Goal: Ask a question

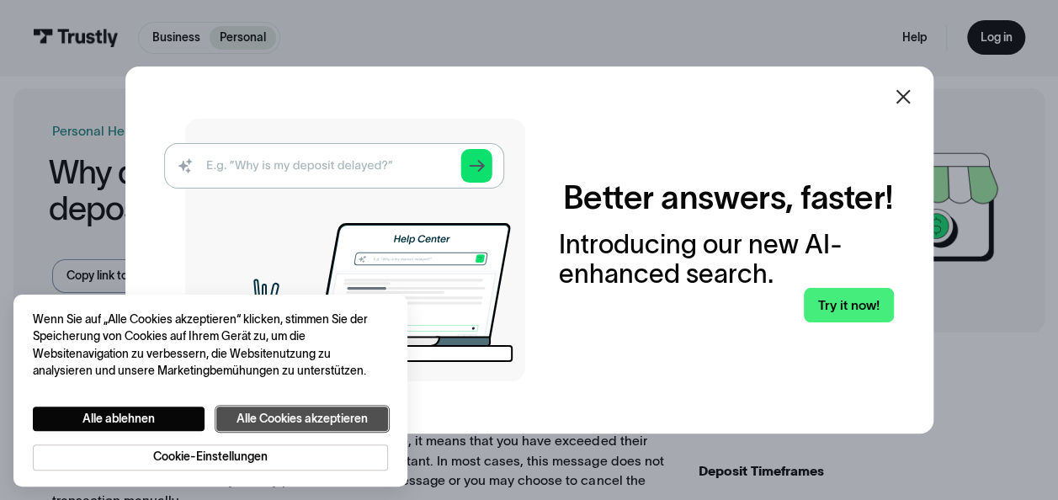
click at [290, 423] on button "Alle Cookies akzeptieren" at bounding box center [302, 419] width 172 height 24
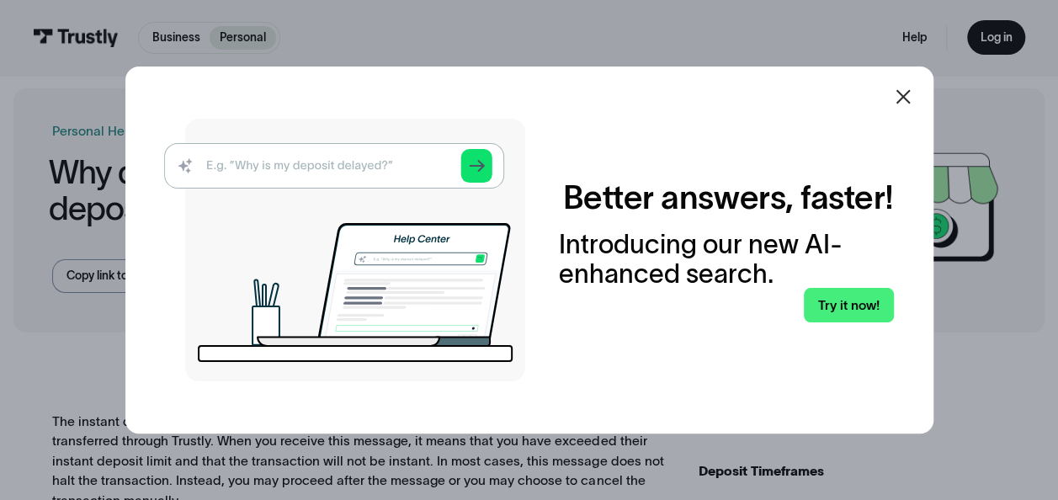
click at [906, 82] on div at bounding box center [903, 97] width 40 height 40
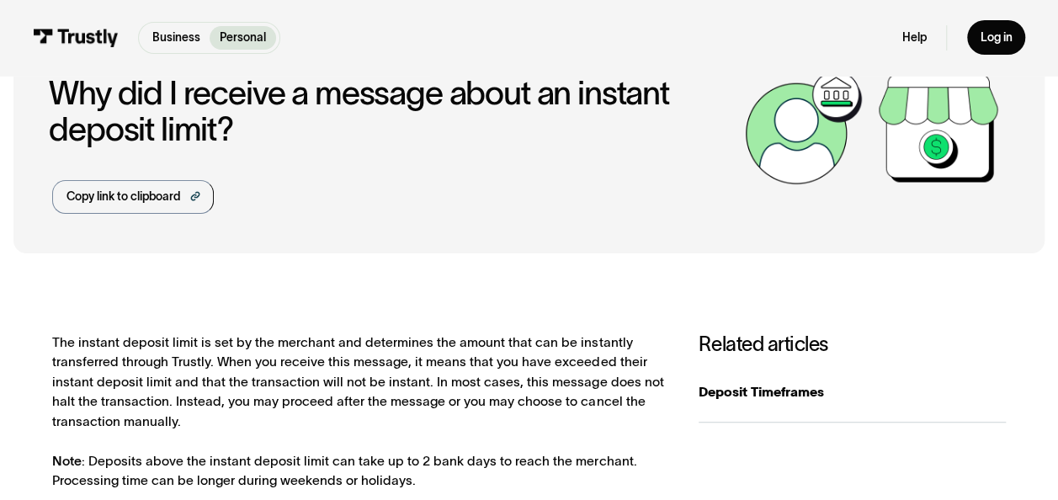
scroll to position [168, 0]
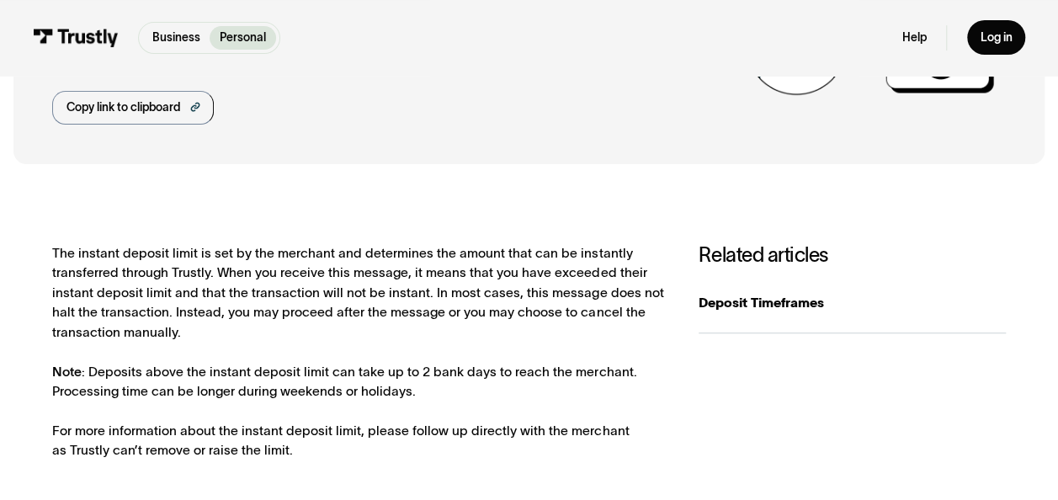
drag, startPoint x: 594, startPoint y: 215, endPoint x: 844, endPoint y: 237, distance: 250.3
drag, startPoint x: 844, startPoint y: 237, endPoint x: 322, endPoint y: 258, distance: 521.6
click at [322, 258] on div "The instant deposit limit is set by the merchant and determines the amount that…" at bounding box center [359, 351] width 614 height 217
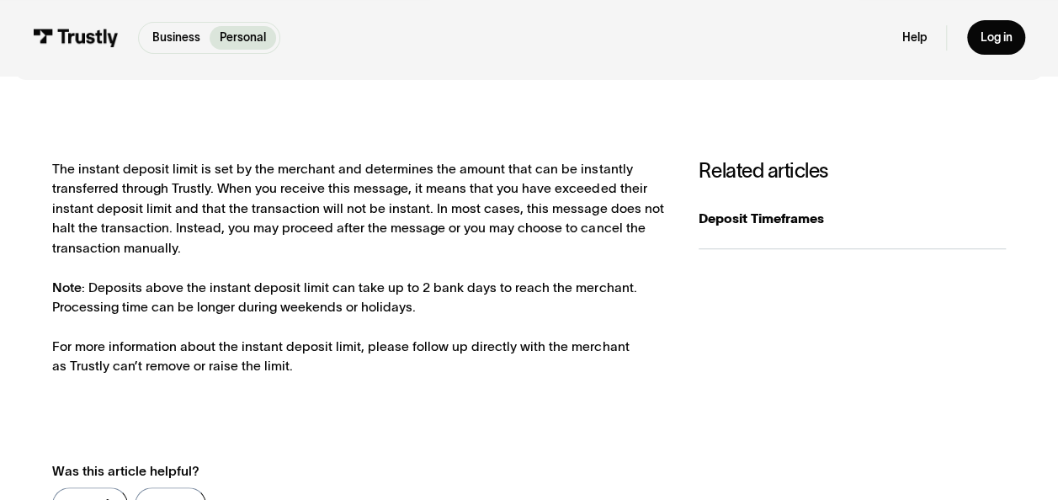
click at [382, 341] on div "The instant deposit limit is set by the merchant and determines the amount that…" at bounding box center [359, 267] width 614 height 217
drag, startPoint x: 382, startPoint y: 341, endPoint x: 374, endPoint y: 351, distance: 13.2
click at [374, 351] on div "The instant deposit limit is set by the merchant and determines the amount that…" at bounding box center [359, 267] width 614 height 217
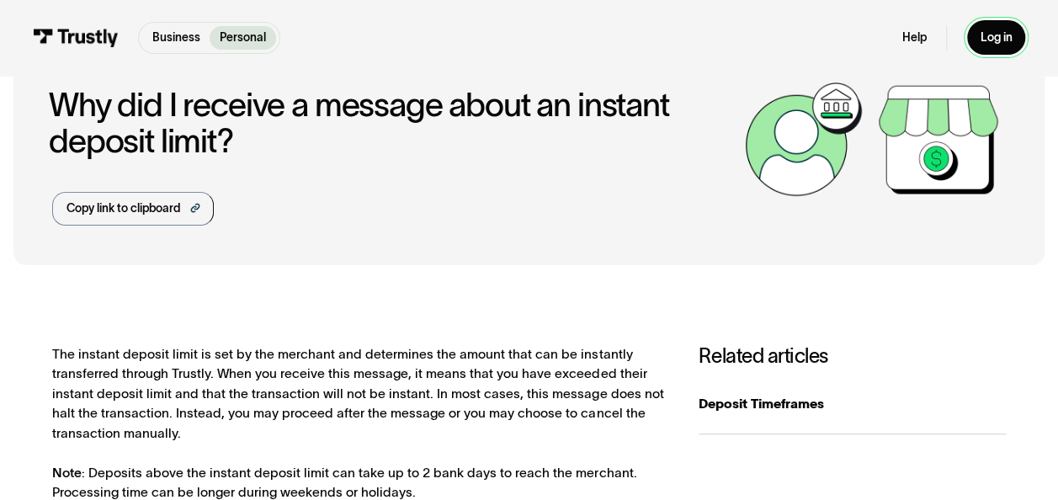
scroll to position [0, 0]
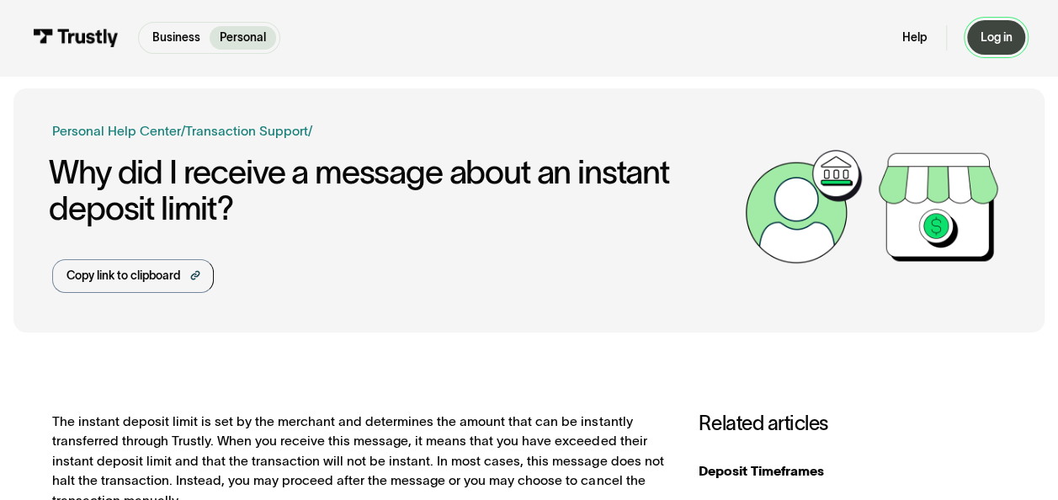
click at [1001, 40] on div "Log in" at bounding box center [996, 37] width 32 height 15
click at [916, 38] on link "Help" at bounding box center [915, 37] width 24 height 15
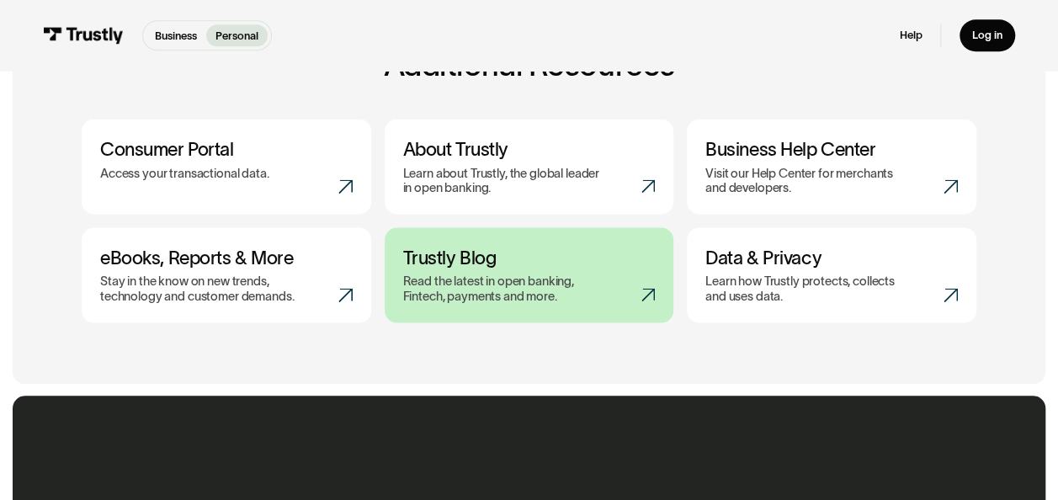
scroll to position [168, 0]
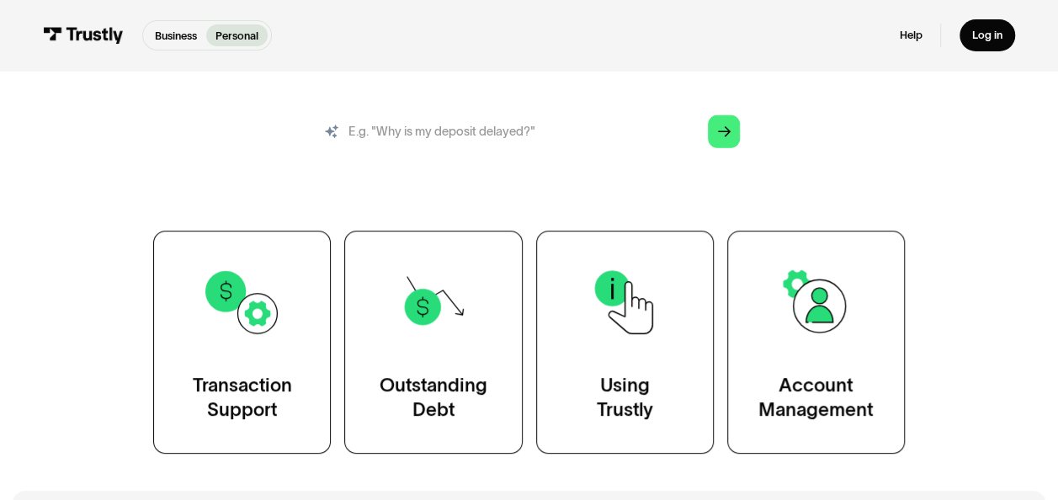
click at [578, 157] on input "search" at bounding box center [529, 132] width 447 height 50
click at [575, 143] on input "search" at bounding box center [529, 132] width 447 height 50
click at [726, 138] on div "Arrow Right" at bounding box center [724, 131] width 13 height 13
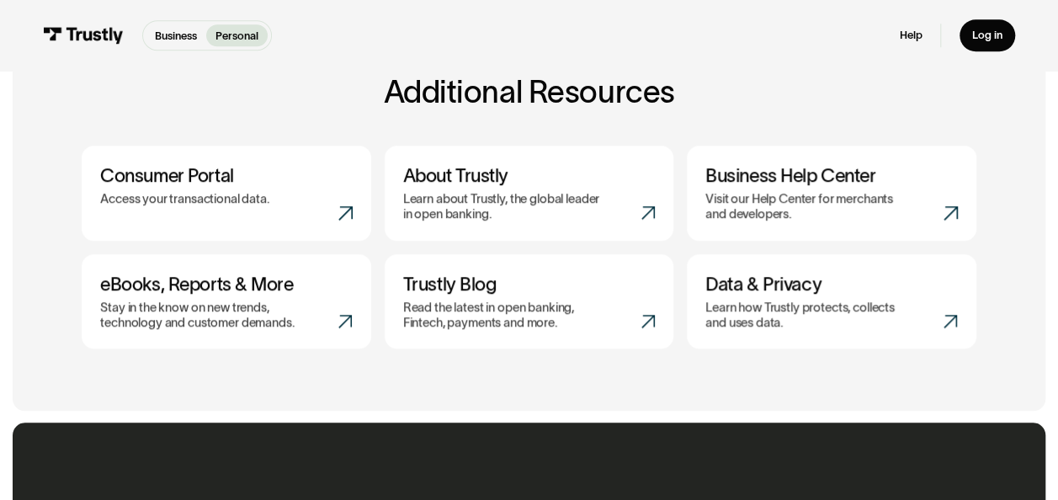
scroll to position [674, 0]
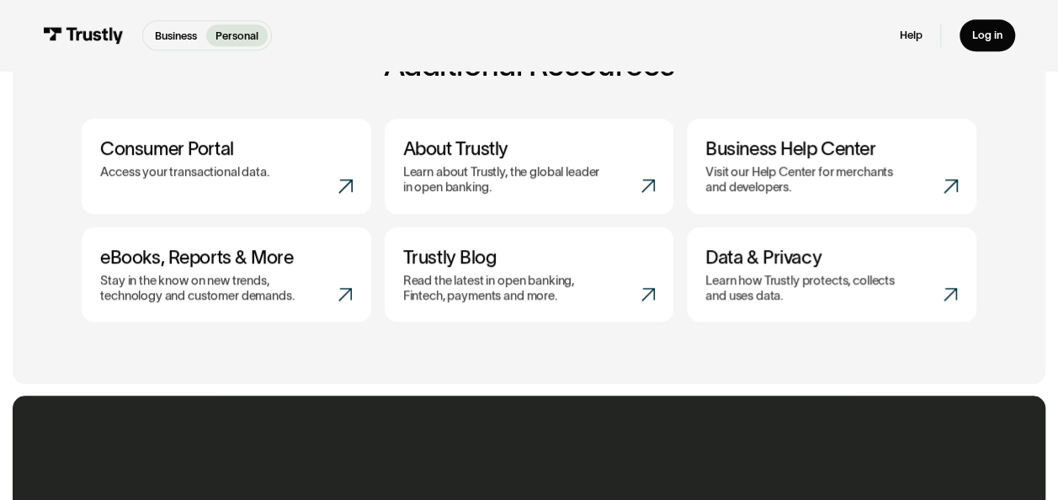
click at [938, 29] on div "Help Log in" at bounding box center [956, 35] width 115 height 33
click at [922, 35] on link "Help" at bounding box center [910, 36] width 23 height 14
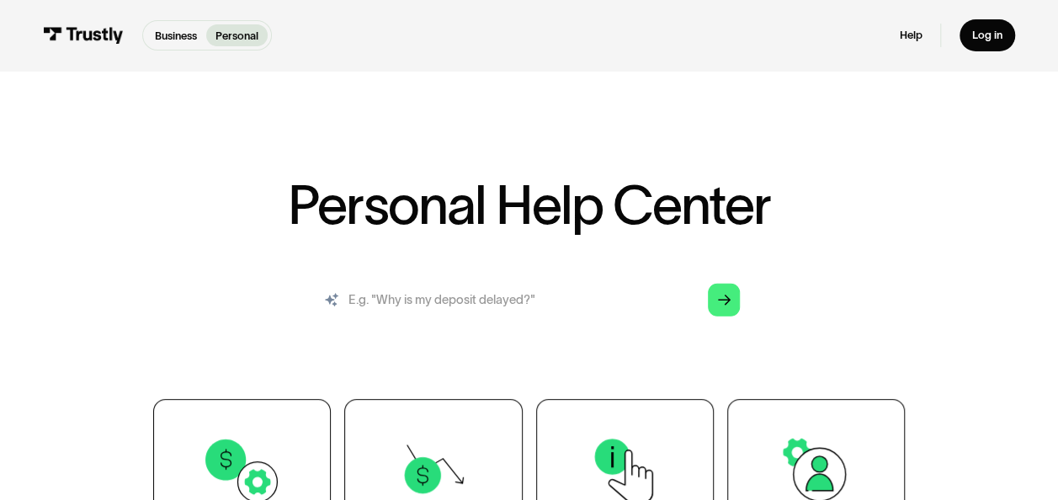
click at [454, 312] on input "search" at bounding box center [529, 300] width 447 height 50
drag, startPoint x: 472, startPoint y: 318, endPoint x: 754, endPoint y: 370, distance: 286.7
drag, startPoint x: 754, startPoint y: 370, endPoint x: 482, endPoint y: 136, distance: 358.3
click at [482, 136] on div "Personal Help Center AI-powered search ( 1 / 4 ) Type your question and our sma…" at bounding box center [529, 351] width 1058 height 543
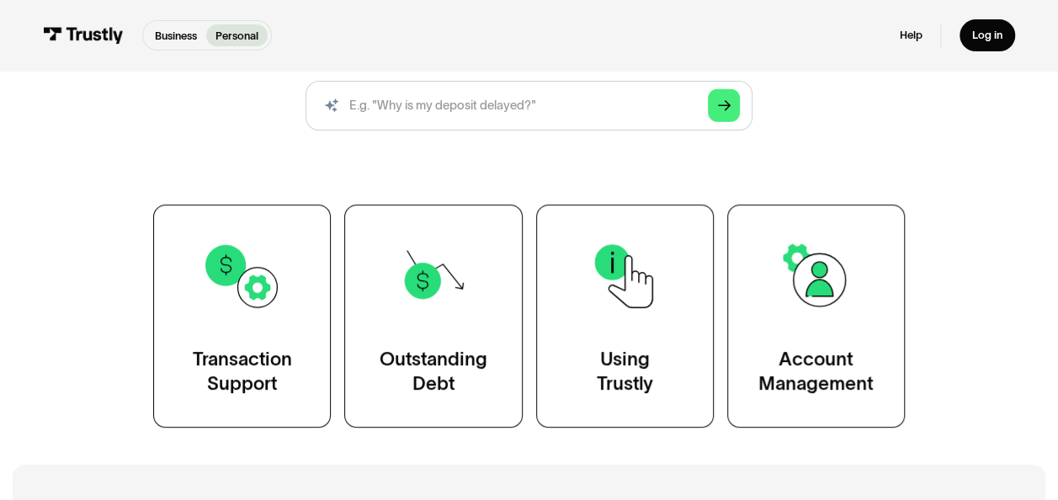
scroll to position [168, 0]
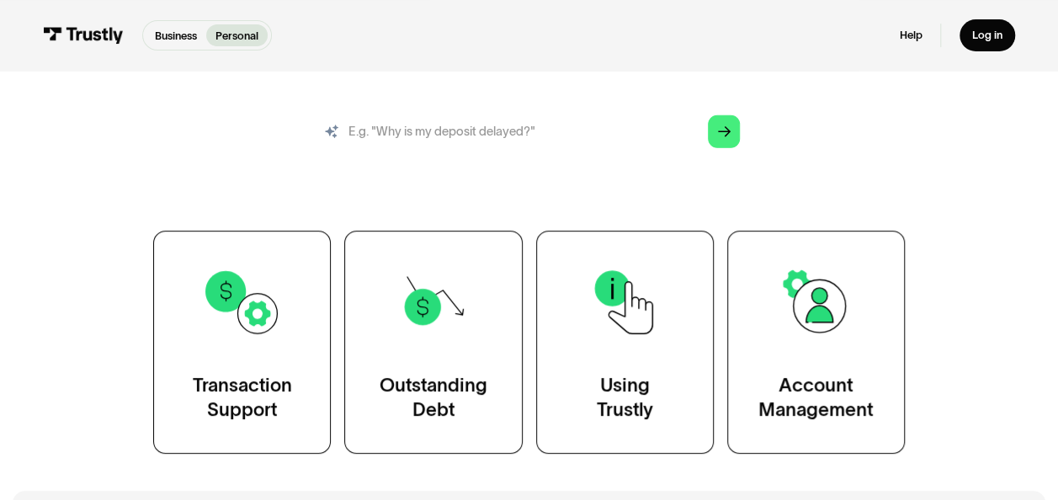
click at [504, 125] on input "search" at bounding box center [529, 132] width 447 height 50
type input "why is my deposit delayed"
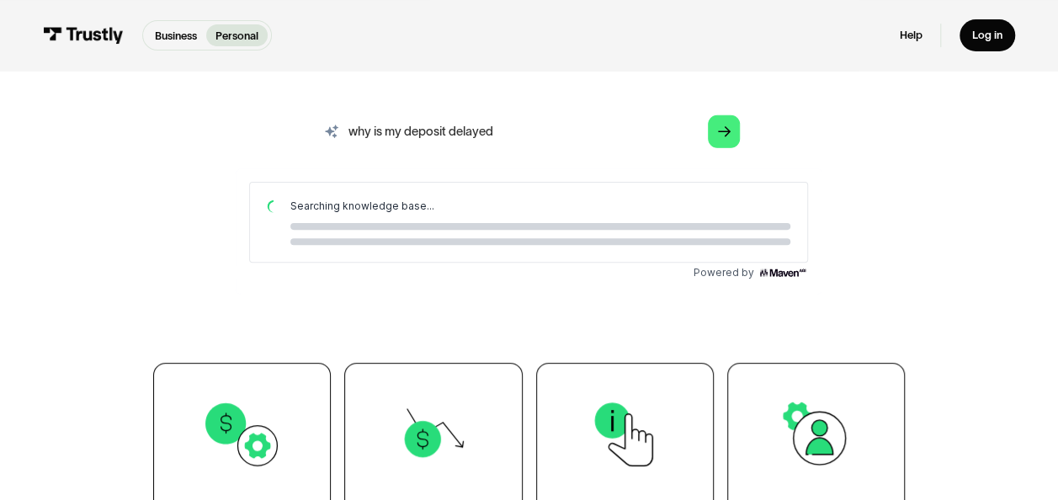
scroll to position [0, 0]
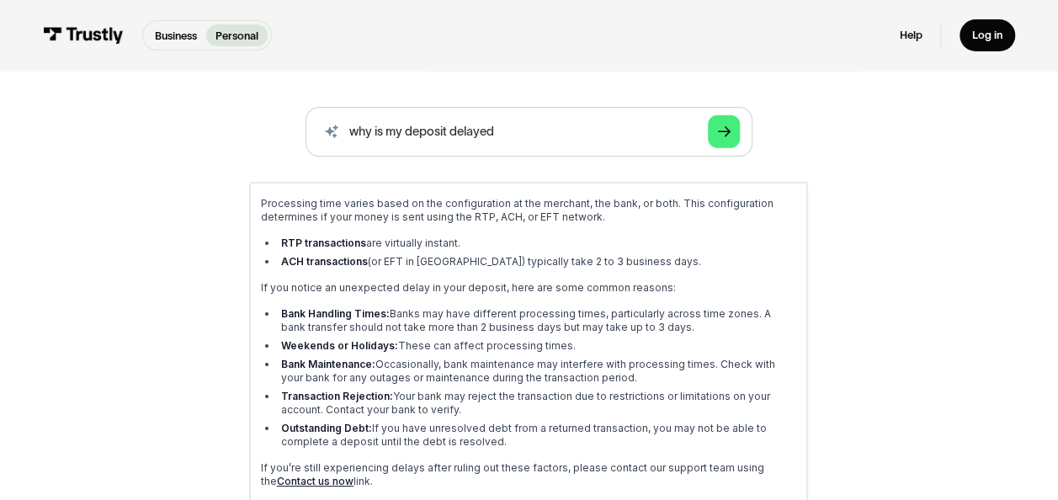
drag, startPoint x: 586, startPoint y: 392, endPoint x: 973, endPoint y: 301, distance: 397.8
drag, startPoint x: 738, startPoint y: 133, endPoint x: 200, endPoint y: 179, distance: 539.2
click at [200, 179] on div "AI-powered search ( 1 / 4 ) Type your question and our smart search will find y…" at bounding box center [529, 401] width 895 height 589
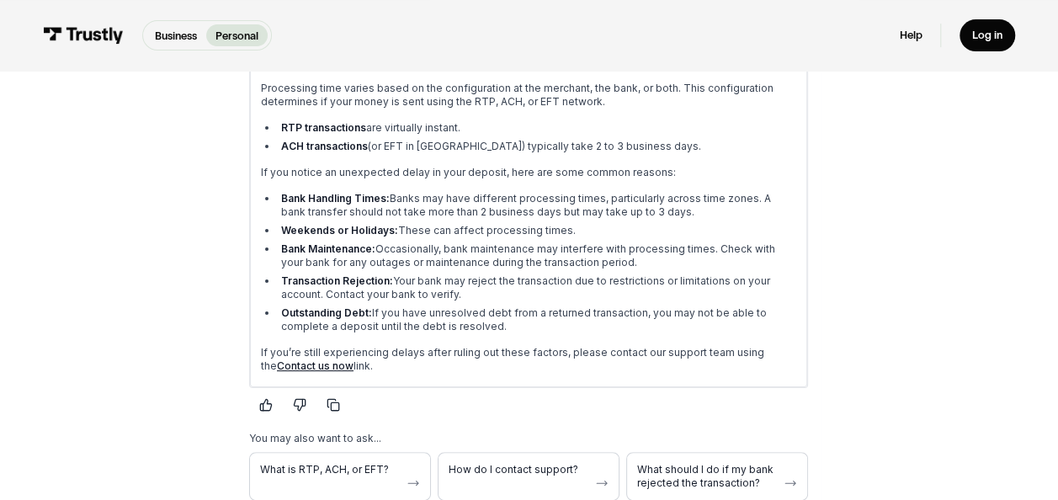
scroll to position [337, 0]
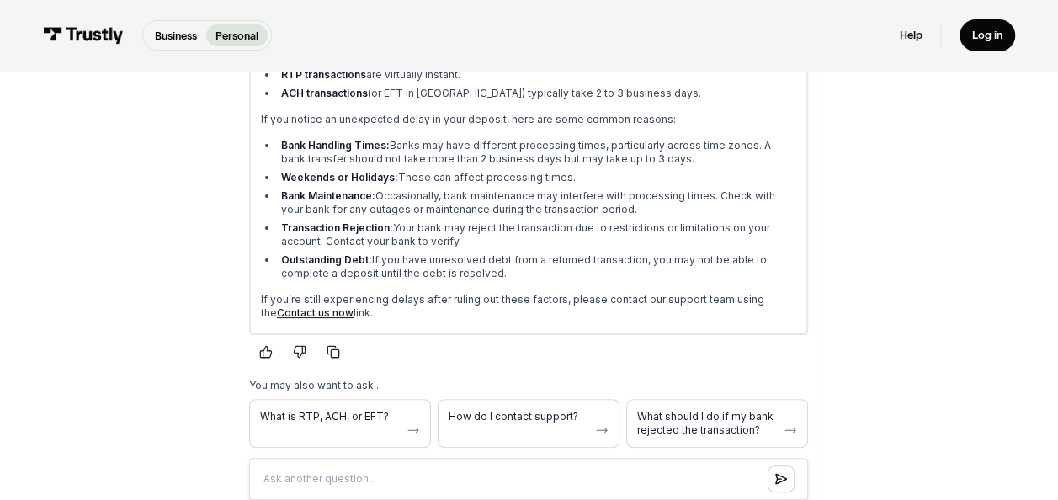
click at [303, 317] on link "Contact us now" at bounding box center [315, 312] width 77 height 13
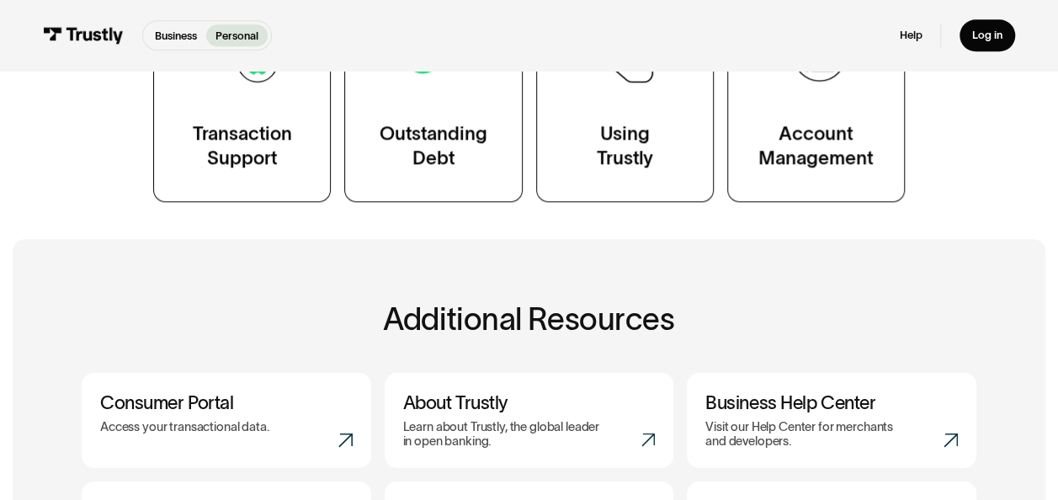
scroll to position [842, 0]
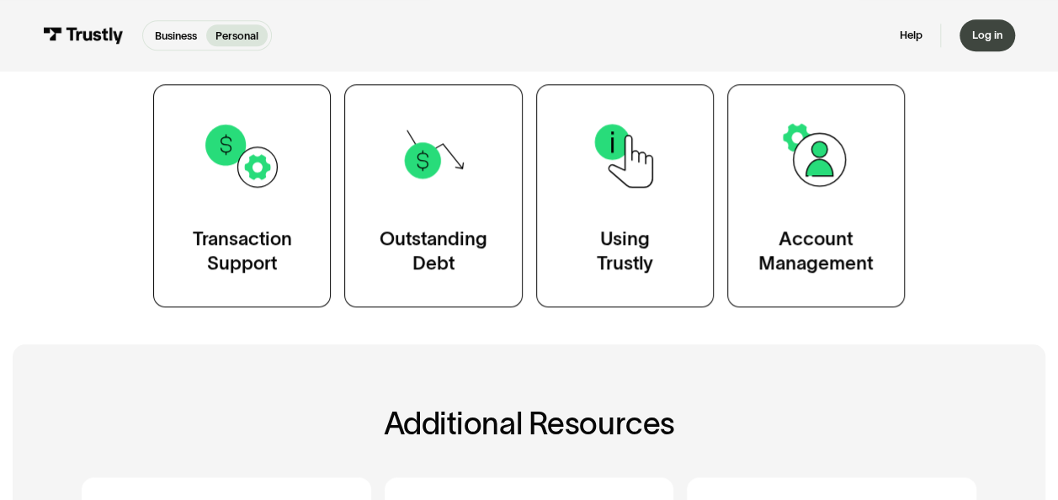
click at [967, 27] on link "Log in" at bounding box center [987, 35] width 55 height 33
click at [903, 40] on link "Help" at bounding box center [910, 36] width 23 height 14
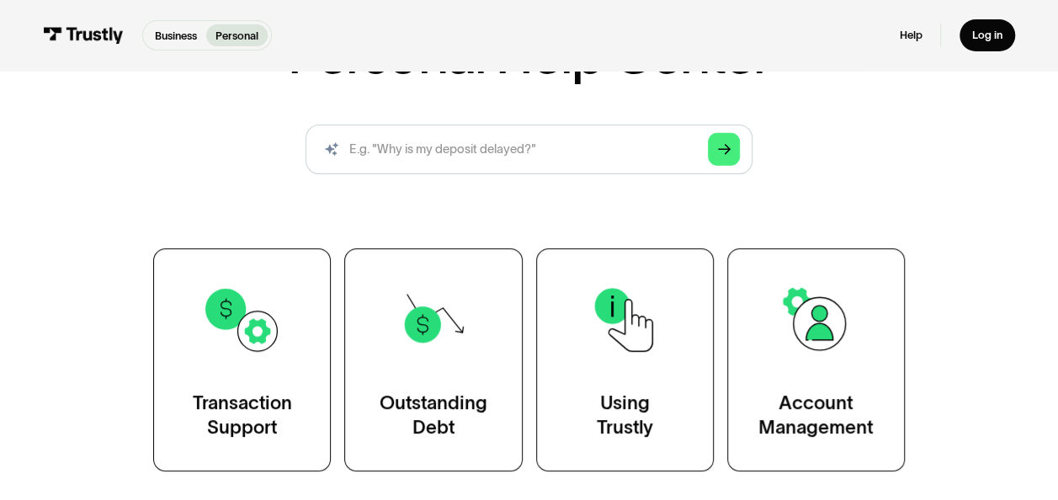
scroll to position [337, 0]
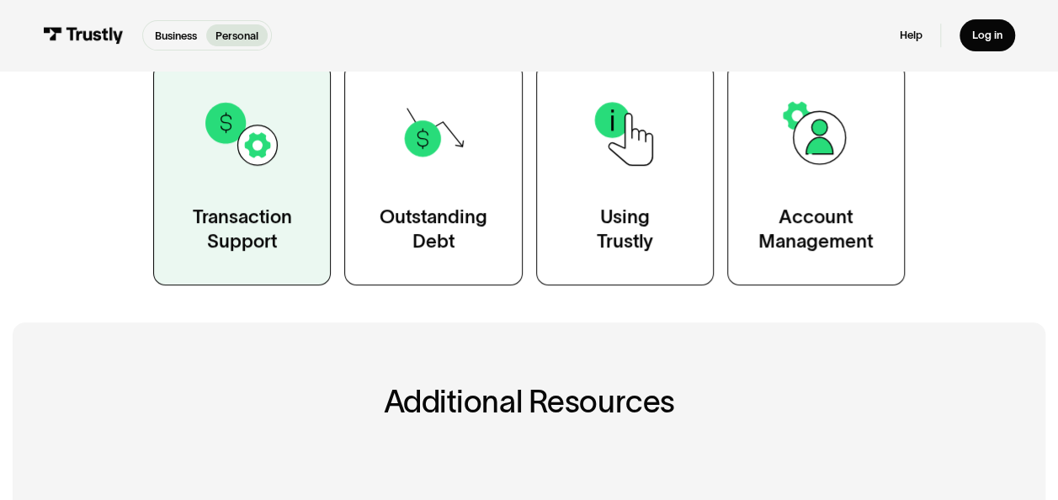
click at [248, 246] on div "Transaction Support" at bounding box center [242, 230] width 99 height 50
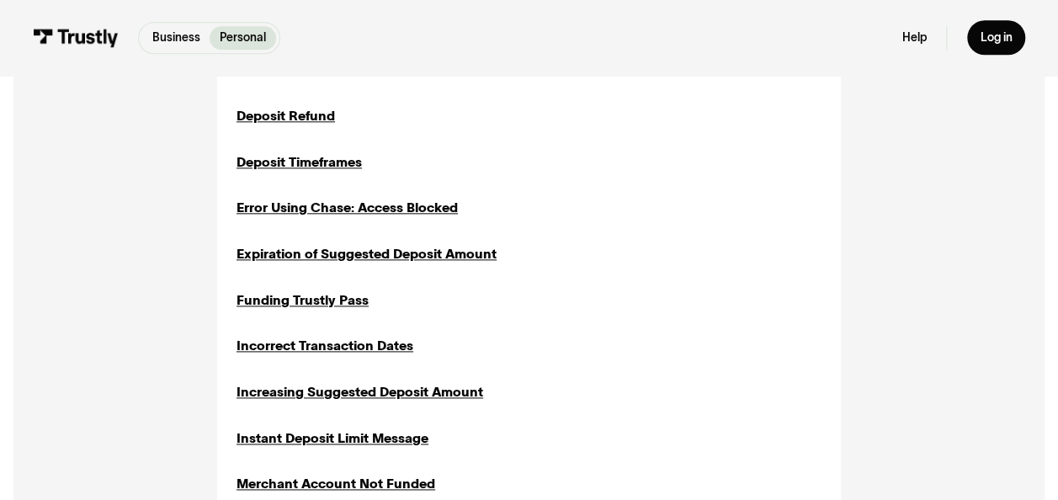
scroll to position [1010, 0]
